Goal: Information Seeking & Learning: Learn about a topic

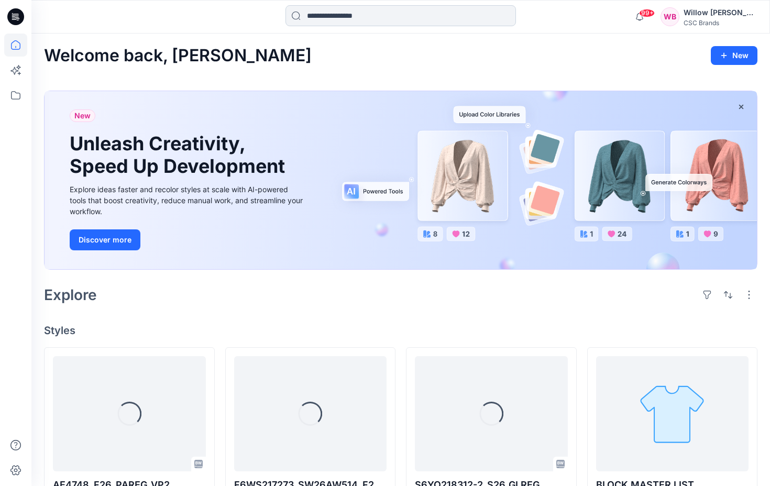
click at [375, 15] on input at bounding box center [401, 15] width 231 height 21
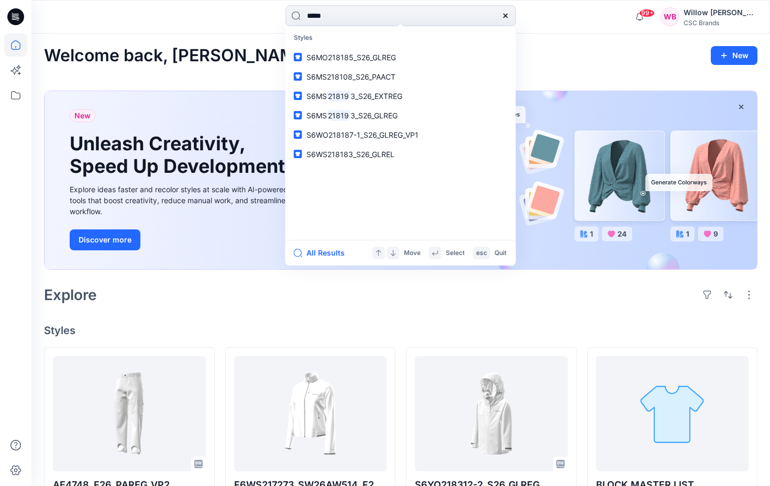
type input "******"
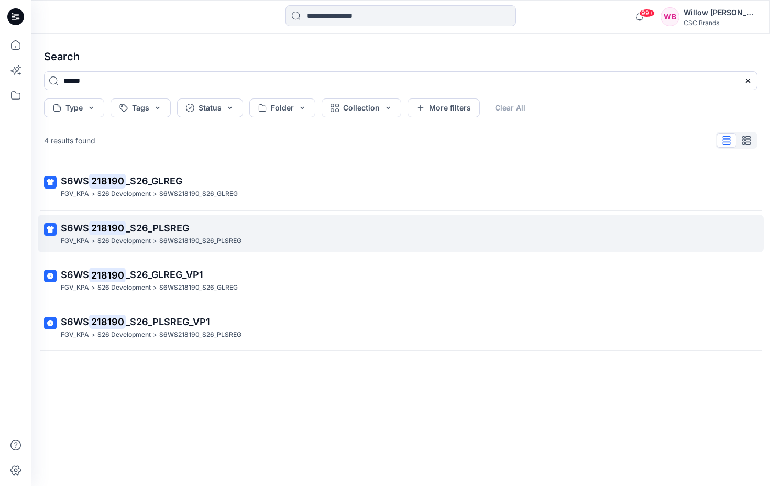
click at [89, 231] on mark "218190" at bounding box center [107, 228] width 37 height 15
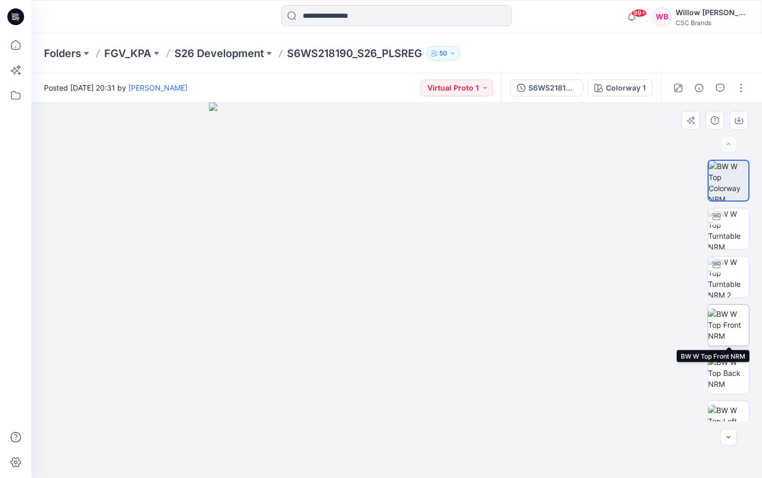
click at [718, 330] on img at bounding box center [728, 325] width 41 height 33
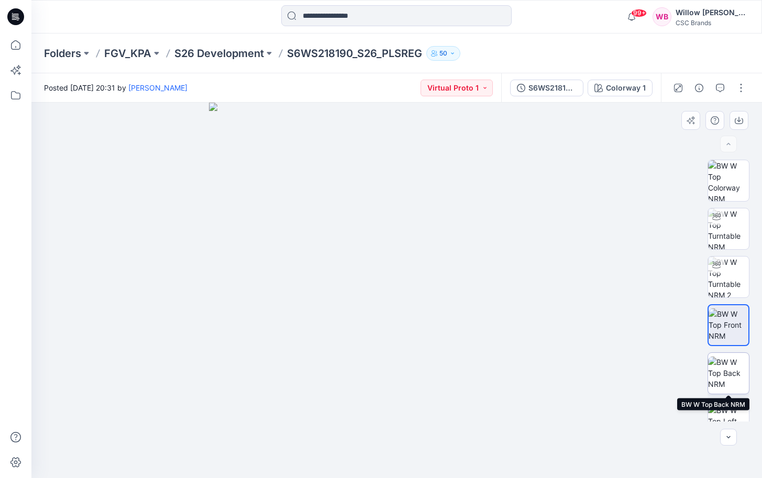
click at [724, 376] on img at bounding box center [728, 373] width 41 height 33
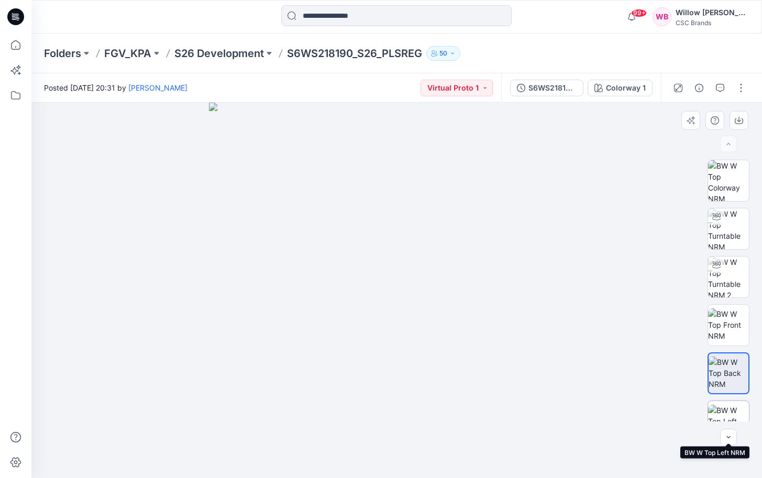
click at [727, 410] on img at bounding box center [728, 421] width 41 height 33
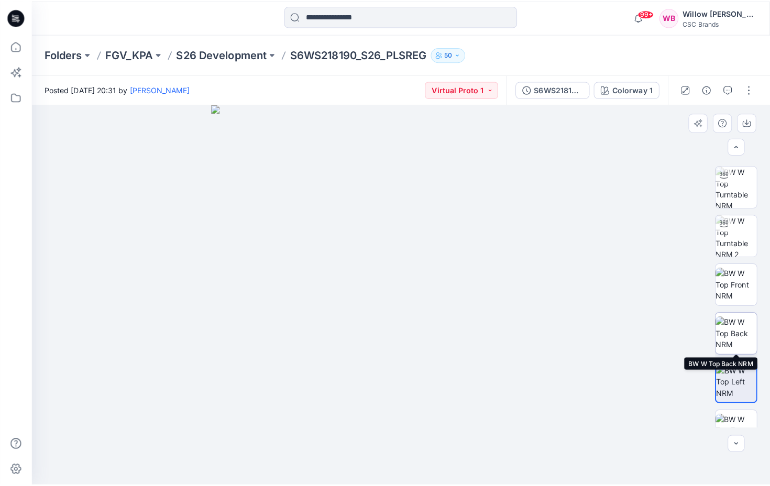
scroll to position [43, 0]
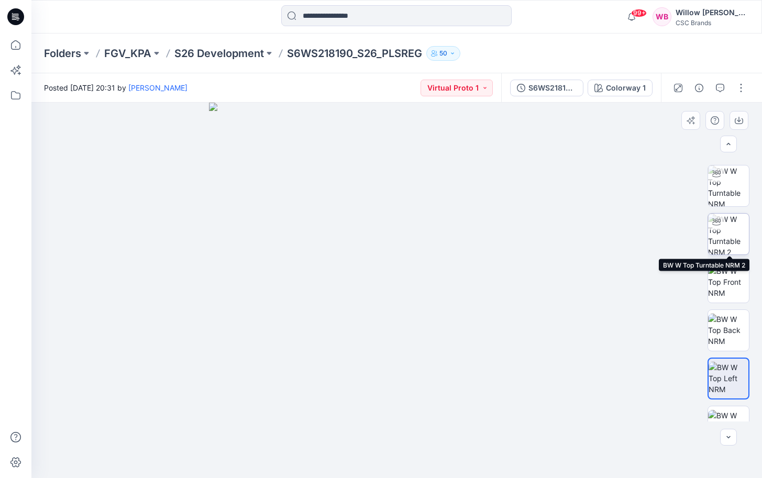
click at [725, 238] on img at bounding box center [728, 234] width 41 height 41
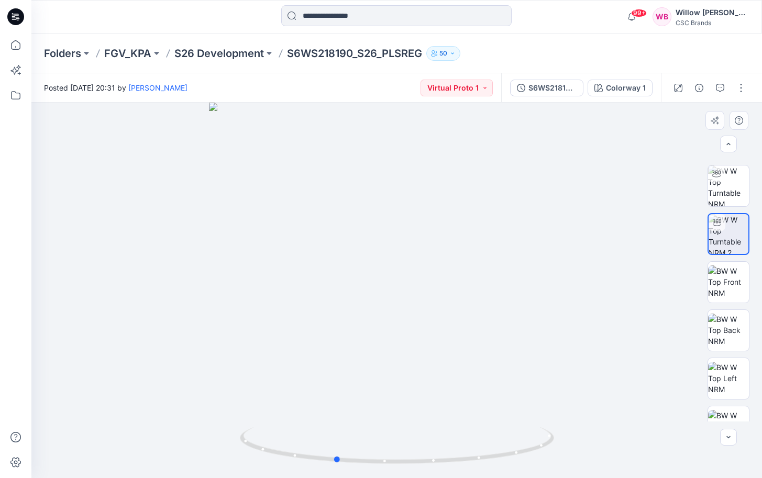
drag, startPoint x: 512, startPoint y: 278, endPoint x: 451, endPoint y: 285, distance: 62.2
click at [451, 285] on div at bounding box center [396, 291] width 731 height 376
drag, startPoint x: 511, startPoint y: 310, endPoint x: 303, endPoint y: 300, distance: 207.7
click at [303, 300] on div at bounding box center [396, 291] width 731 height 376
click at [729, 291] on img at bounding box center [728, 282] width 41 height 33
